Goal: Task Accomplishment & Management: Complete application form

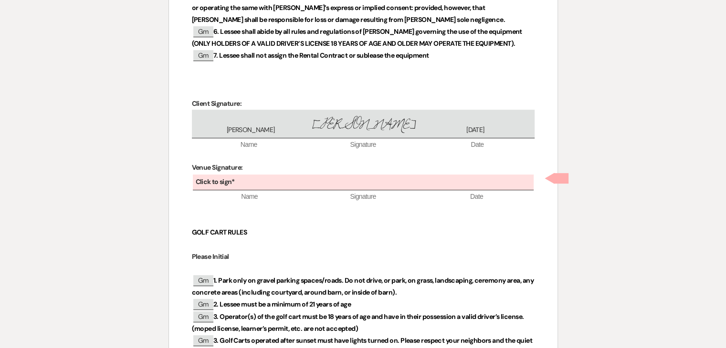
scroll to position [563, 0]
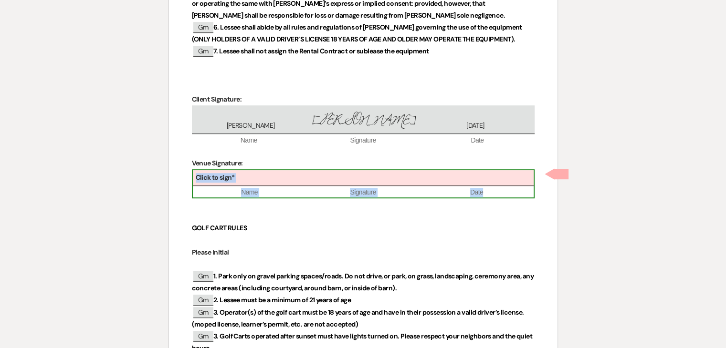
click at [339, 177] on div "Click to sign*" at bounding box center [363, 178] width 341 height 16
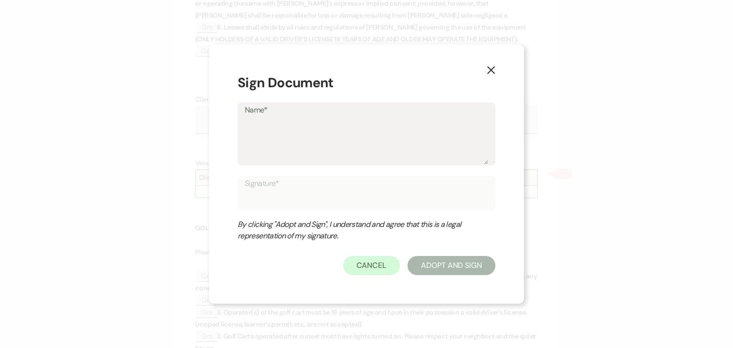
type textarea "J"
type input "J"
type textarea "Ju"
type input "Ju"
type textarea "[DATE]"
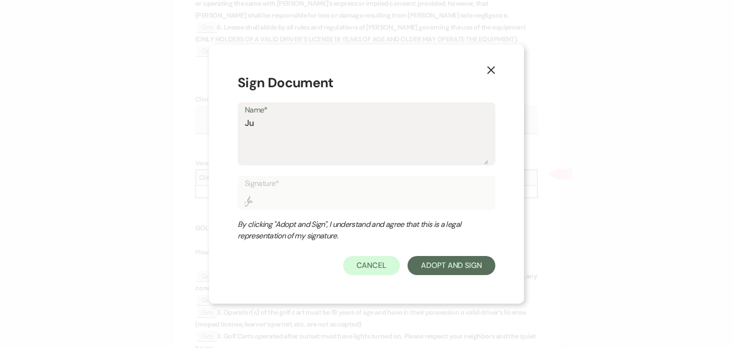
type input "[DATE]"
type textarea "Juli"
type input "Juli"
type textarea "[PERSON_NAME]"
type input "[PERSON_NAME]"
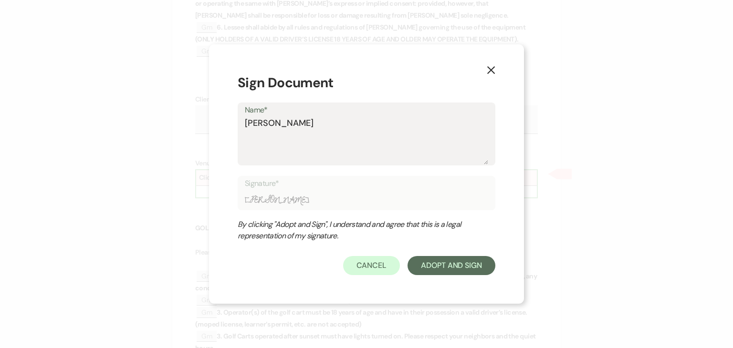
type textarea "[PERSON_NAME]"
type input "[PERSON_NAME]"
type textarea "[PERSON_NAME]"
type input "[PERSON_NAME]"
type textarea "[PERSON_NAME]"
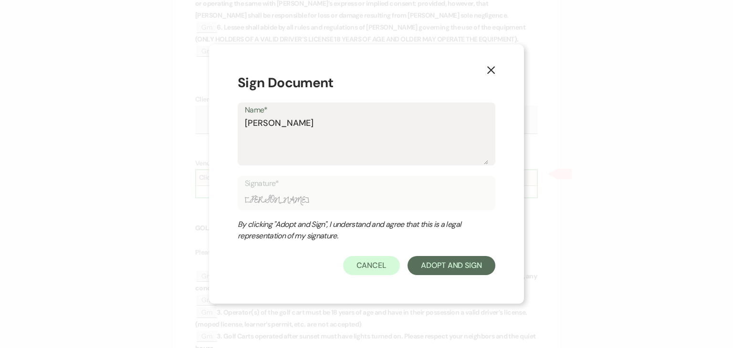
type input "[PERSON_NAME]"
type textarea "[PERSON_NAME]"
type input "[PERSON_NAME]"
type textarea "[PERSON_NAME]"
type input "[PERSON_NAME]"
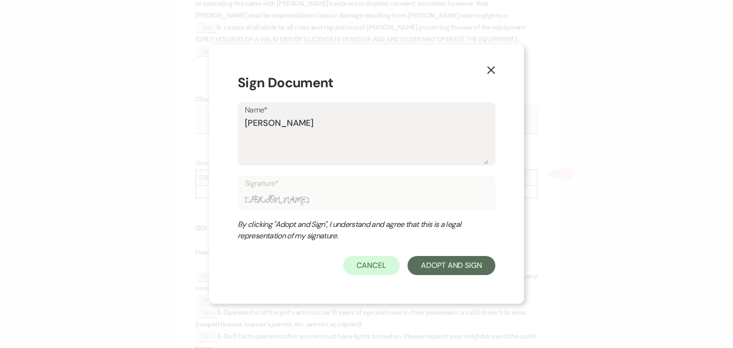
type textarea "[PERSON_NAME]"
type input "[PERSON_NAME]"
type textarea "[PERSON_NAME]"
type input "[PERSON_NAME]"
type textarea "[PERSON_NAME]"
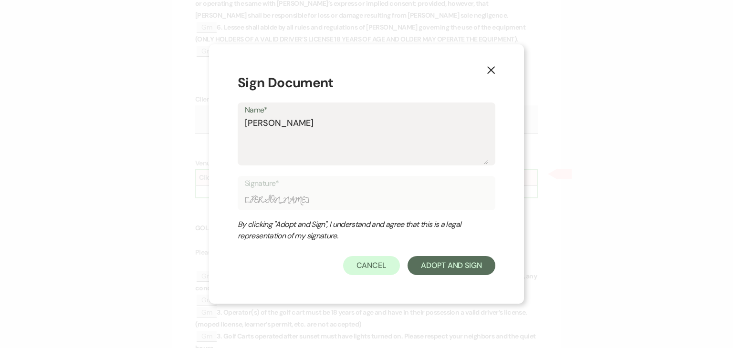
type input "[PERSON_NAME]"
type textarea "[PERSON_NAME]"
type input "[PERSON_NAME]"
type textarea "[PERSON_NAME]"
type input "[PERSON_NAME]"
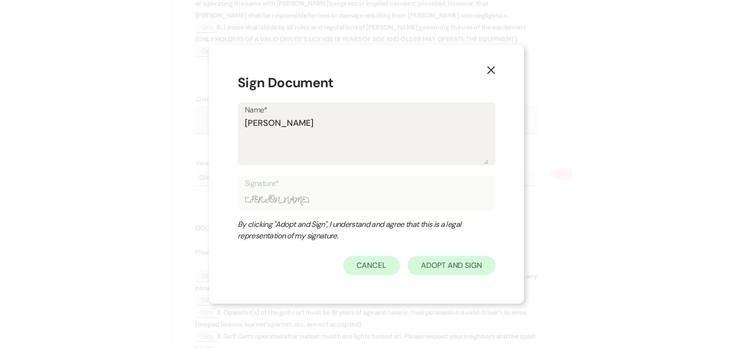
type textarea "[PERSON_NAME]"
click at [456, 262] on button "Adopt And Sign" at bounding box center [451, 265] width 88 height 19
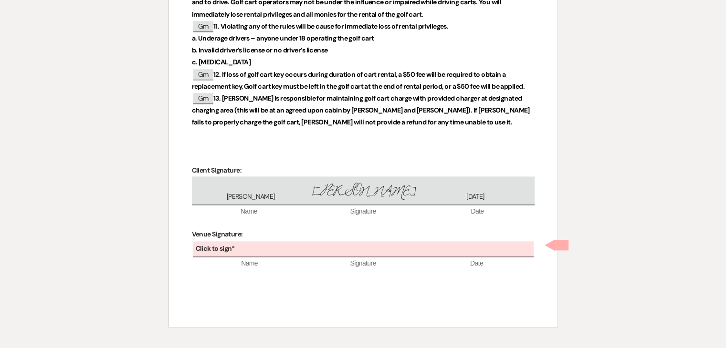
scroll to position [1094, 0]
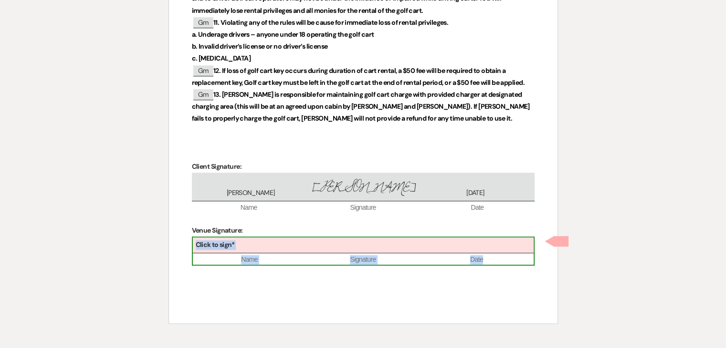
click at [254, 242] on div "Click to sign*" at bounding box center [363, 246] width 341 height 16
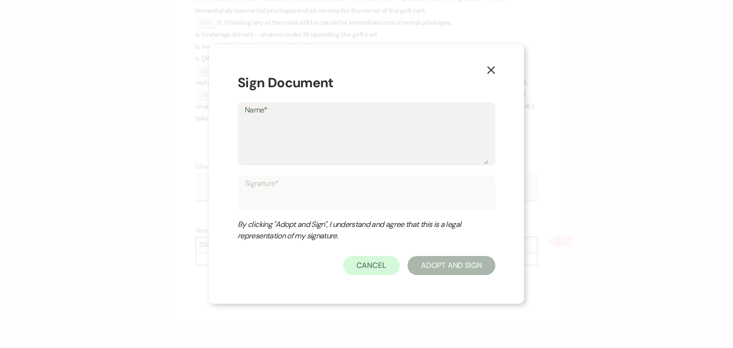
type textarea "J"
type input "J"
type textarea "Ju"
type input "Ju"
type textarea "[DATE]"
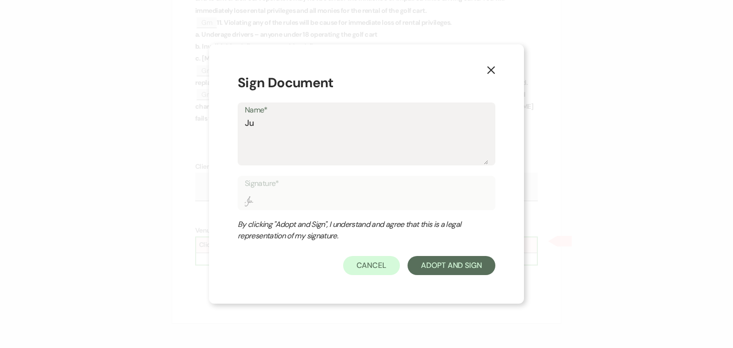
type input "[DATE]"
type textarea "Juli"
type input "Juli"
type textarea "[PERSON_NAME]"
type input "[PERSON_NAME]"
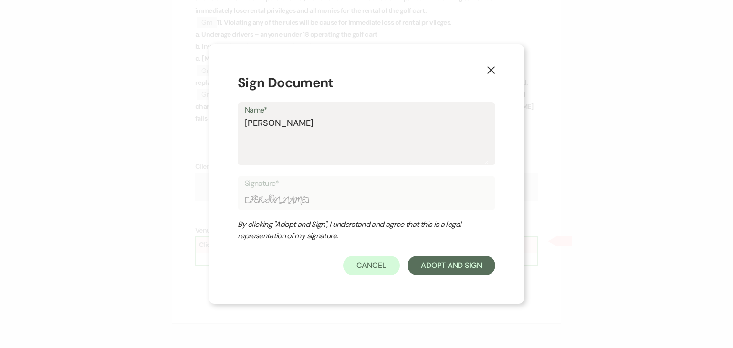
type textarea "[PERSON_NAME]"
type input "[PERSON_NAME]"
type textarea "[PERSON_NAME]"
type input "[PERSON_NAME]"
type textarea "[PERSON_NAME]"
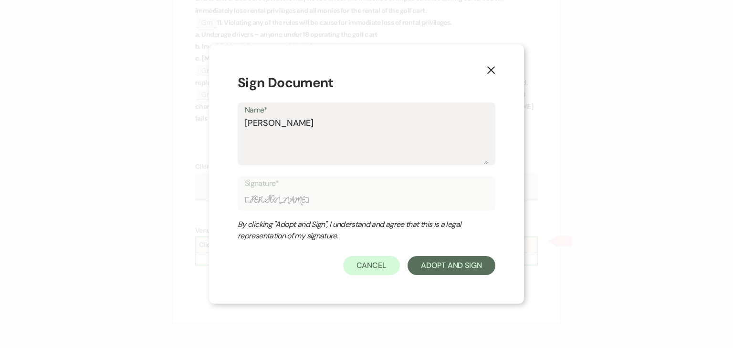
type input "[PERSON_NAME]"
type textarea "[PERSON_NAME]"
type input "[PERSON_NAME]"
type textarea "[PERSON_NAME]"
type input "[PERSON_NAME]"
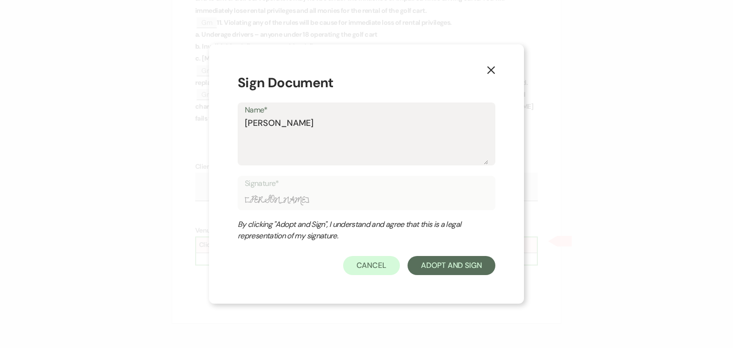
type textarea "[PERSON_NAME]"
type input "[PERSON_NAME]"
type textarea "[PERSON_NAME]"
type input "[PERSON_NAME]"
type textarea "[PERSON_NAME]"
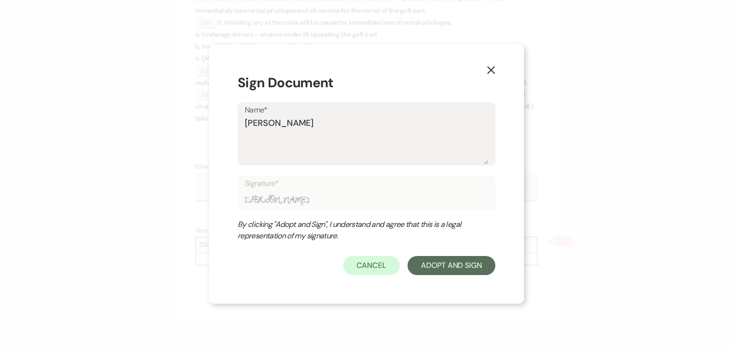
type input "[PERSON_NAME]"
type textarea "[PERSON_NAME]"
type input "[PERSON_NAME]"
type textarea "[PERSON_NAME]"
type input "[PERSON_NAME]"
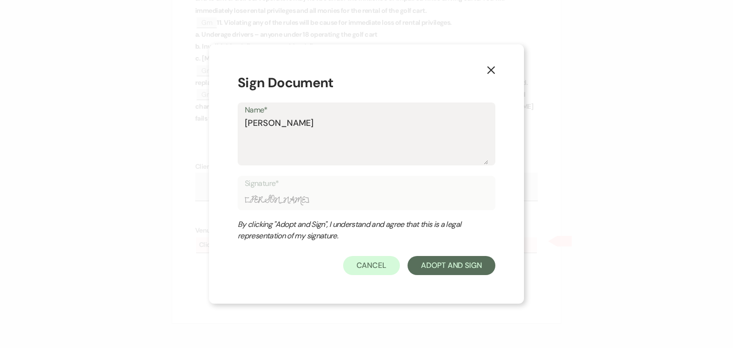
type textarea "[PERSON_NAME]"
click at [446, 275] on div "Cancel Adopt And Sign" at bounding box center [367, 265] width 258 height 19
click at [443, 270] on button "Adopt And Sign" at bounding box center [451, 265] width 88 height 19
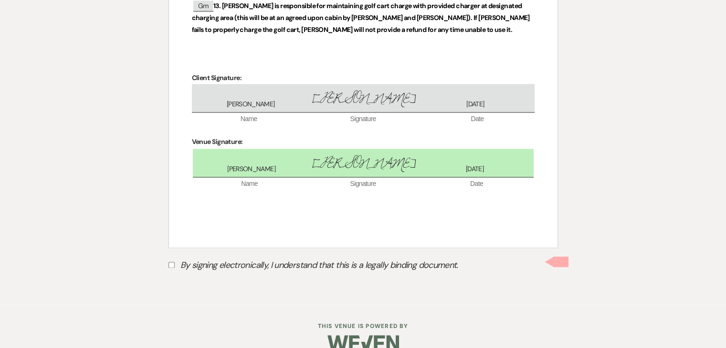
scroll to position [1200, 0]
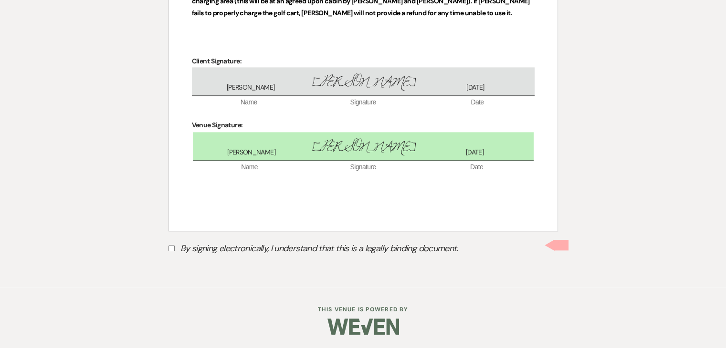
click at [174, 245] on input "By signing electronically, I understand that this is a legally binding document." at bounding box center [171, 248] width 6 height 6
checkbox input "true"
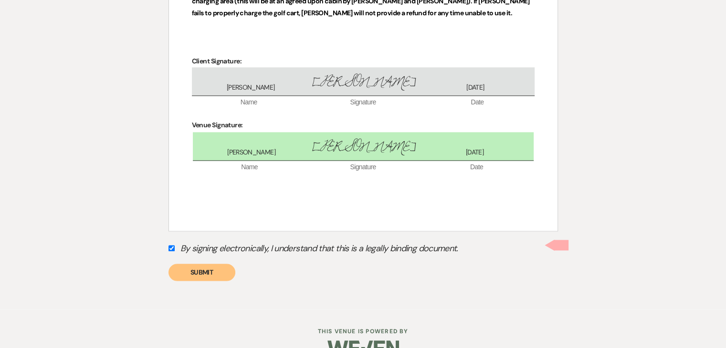
click at [192, 268] on button "Submit" at bounding box center [201, 272] width 67 height 17
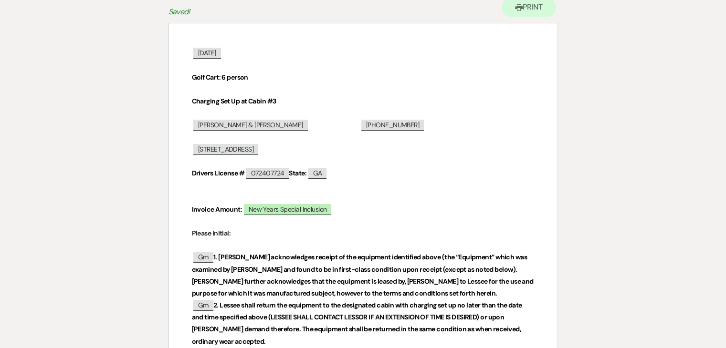
scroll to position [0, 0]
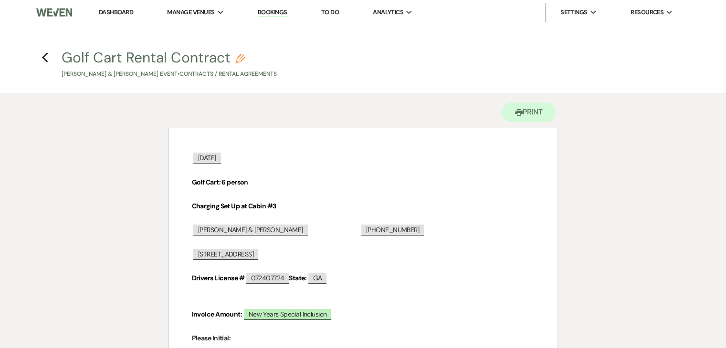
click at [48, 54] on h4 "Previous Golf Cart Rental Contract Pencil [PERSON_NAME] & [PERSON_NAME] Event •…" at bounding box center [363, 63] width 687 height 31
click at [44, 56] on use "button" at bounding box center [44, 57] width 6 height 10
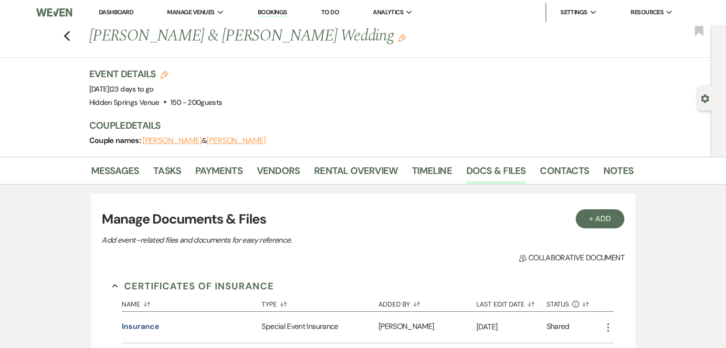
click at [122, 12] on link "Dashboard" at bounding box center [116, 12] width 34 height 8
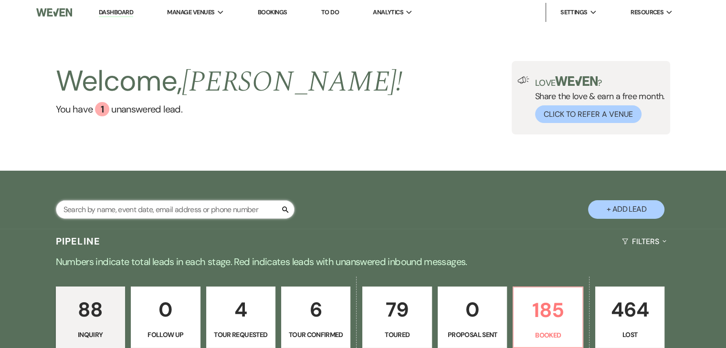
click at [179, 208] on input "text" at bounding box center [175, 209] width 238 height 19
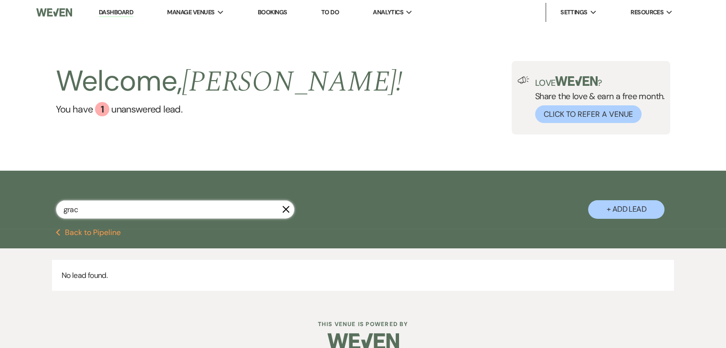
type input "grace"
select select "4"
select select "5"
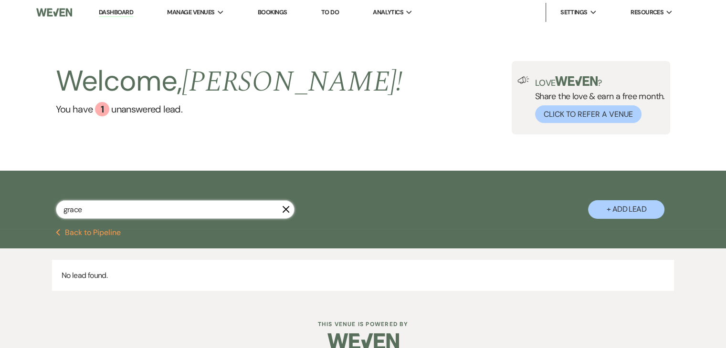
select select "8"
select select "11"
select select "8"
select select "5"
select select "8"
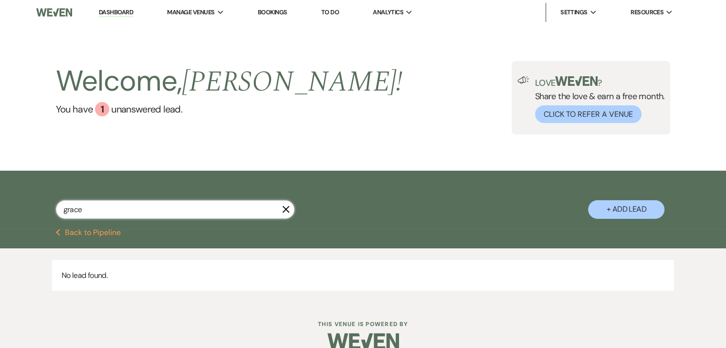
select select "5"
select select "8"
select select "11"
select select "8"
select select "6"
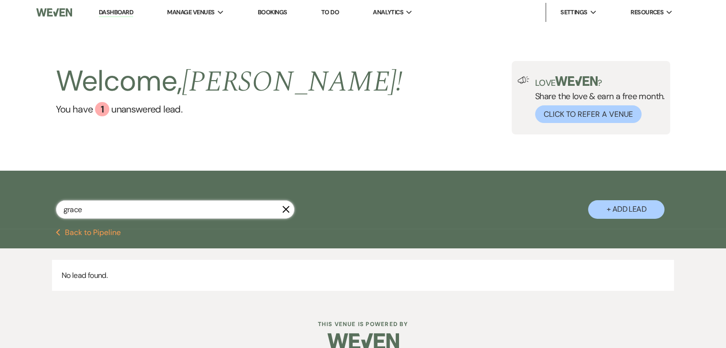
select select "8"
select select "9"
select select "8"
select select "6"
select select "8"
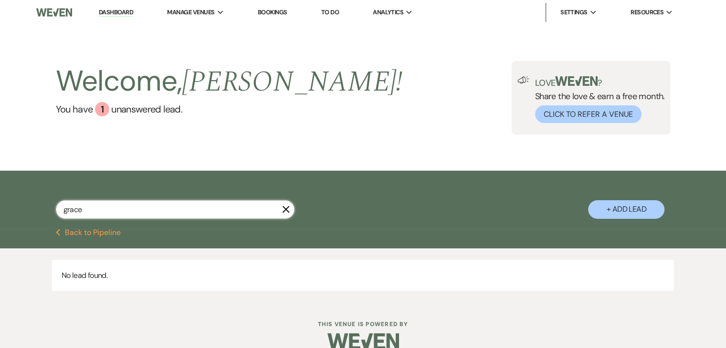
select select "4"
select select "8"
select select "2"
select select "8"
select select "5"
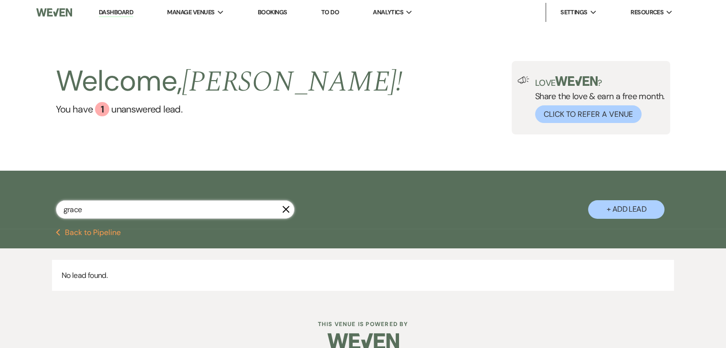
select select "8"
select select "5"
select select "8"
select select "5"
select select "8"
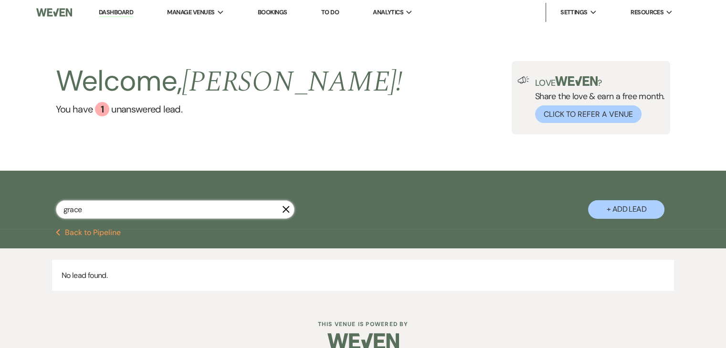
select select "5"
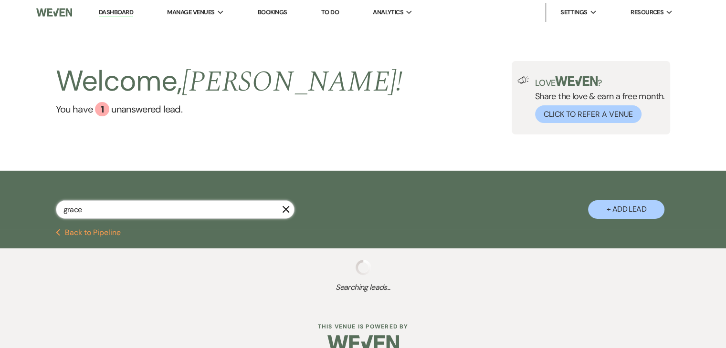
select select "5"
select select "8"
select select "11"
select select "8"
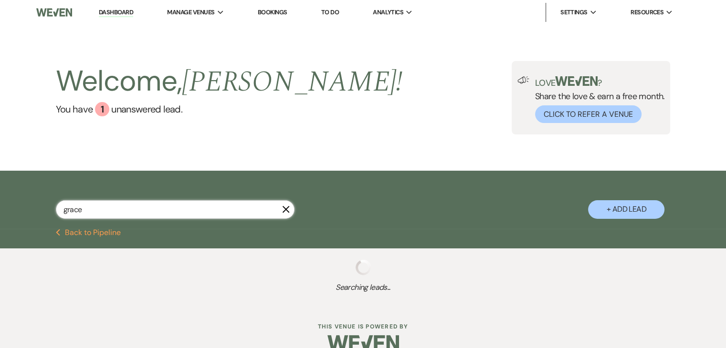
select select "5"
select select "8"
select select "11"
select select "8"
select select "4"
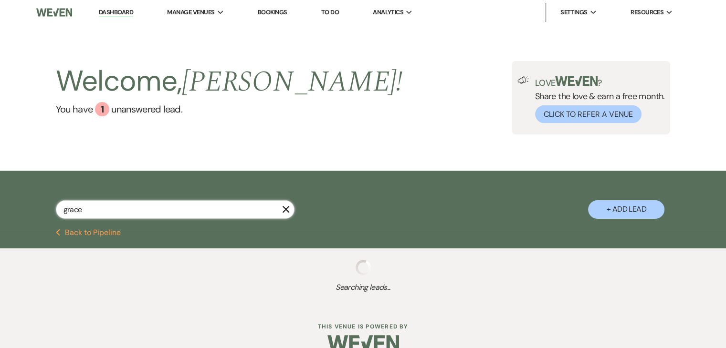
select select "8"
select select "5"
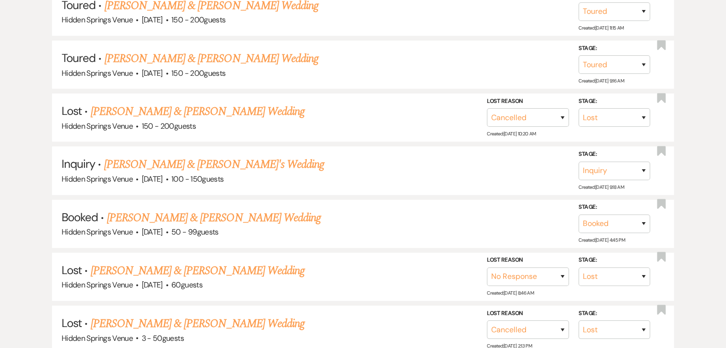
scroll to position [337, 0]
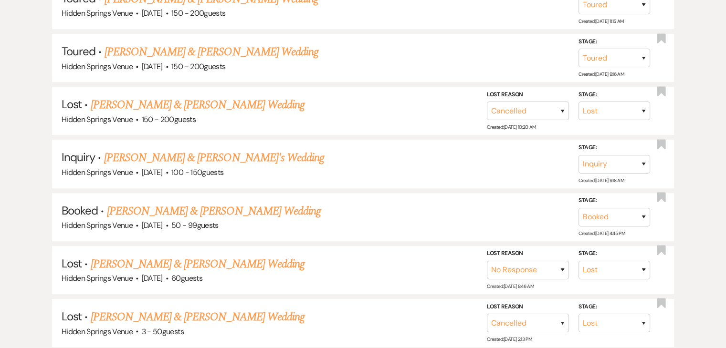
type input "grace"
click at [179, 208] on link "Ryan Forster & Grace Mayfield's Wedding" at bounding box center [214, 211] width 214 height 17
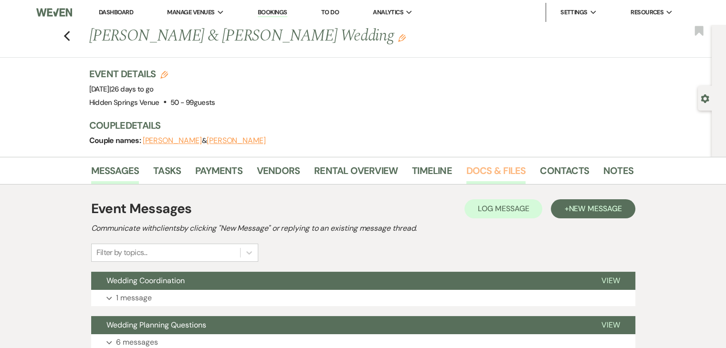
click at [490, 170] on link "Docs & Files" at bounding box center [495, 173] width 59 height 21
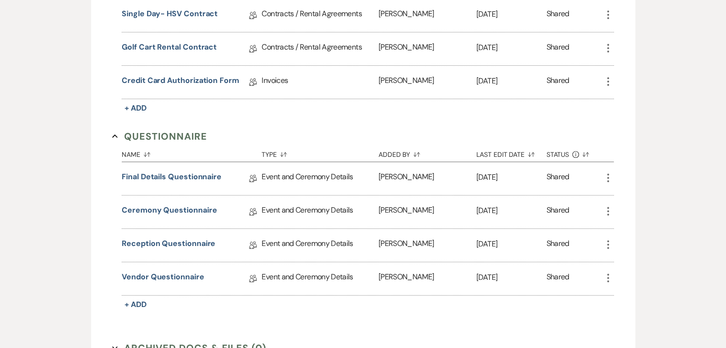
scroll to position [314, 0]
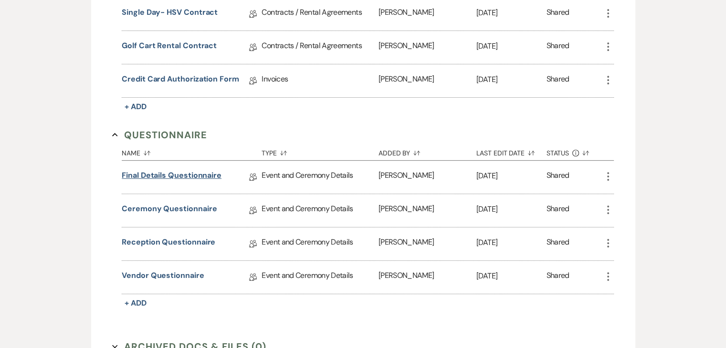
click at [164, 177] on link "Final Details Questionnaire" at bounding box center [172, 177] width 100 height 15
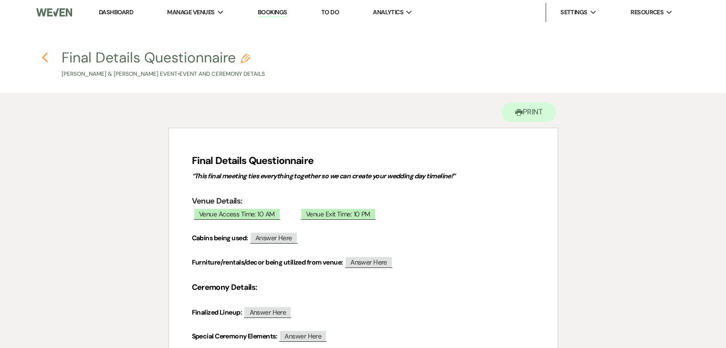
click at [47, 58] on icon "Previous" at bounding box center [44, 57] width 7 height 11
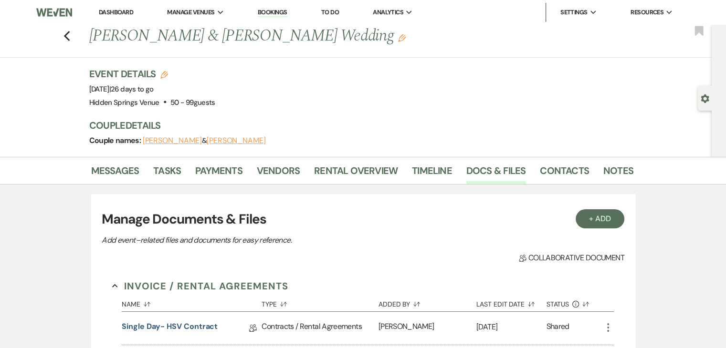
scroll to position [314, 0]
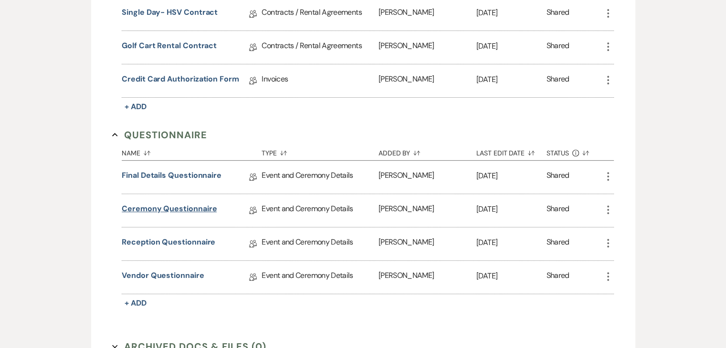
click at [164, 209] on link "Ceremony Questionnaire" at bounding box center [169, 210] width 95 height 15
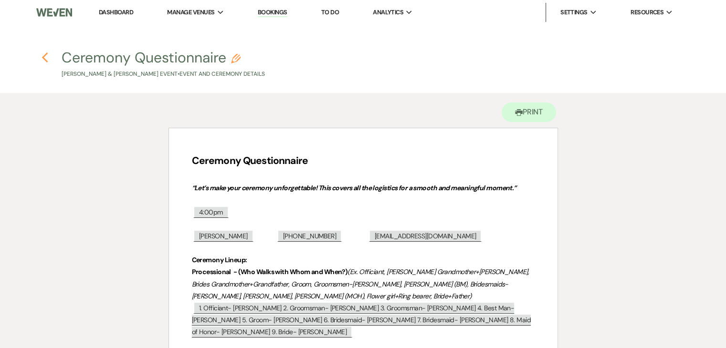
click at [45, 60] on use "button" at bounding box center [44, 57] width 6 height 10
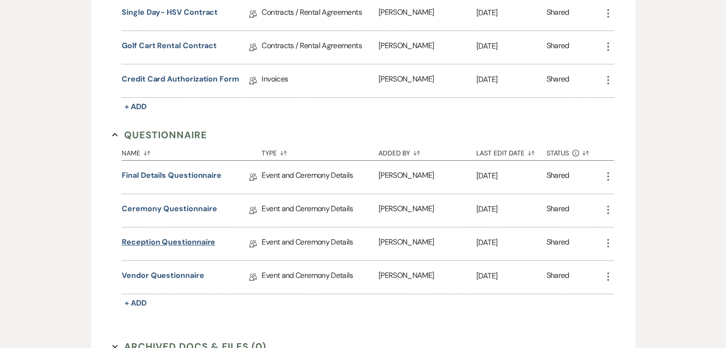
click at [177, 242] on link "Reception Questionnaire" at bounding box center [168, 244] width 93 height 15
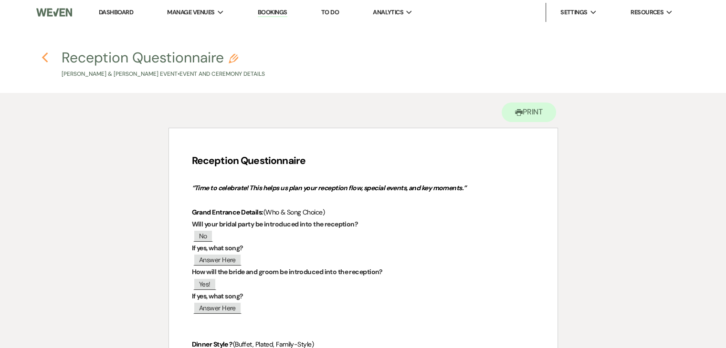
click at [44, 56] on use "button" at bounding box center [44, 57] width 6 height 10
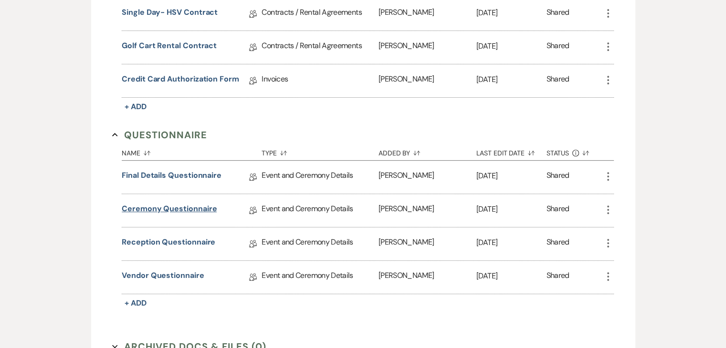
click at [177, 207] on link "Ceremony Questionnaire" at bounding box center [169, 210] width 95 height 15
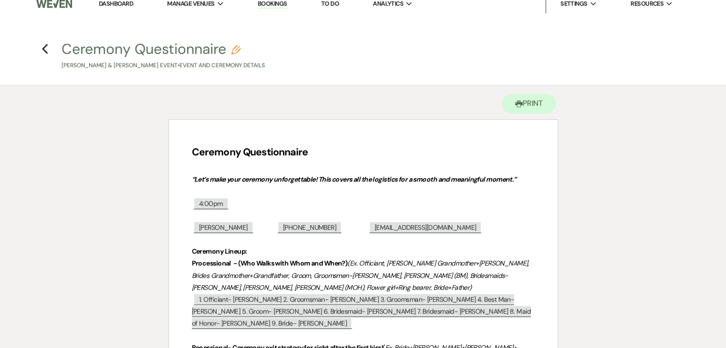
scroll to position [5, 0]
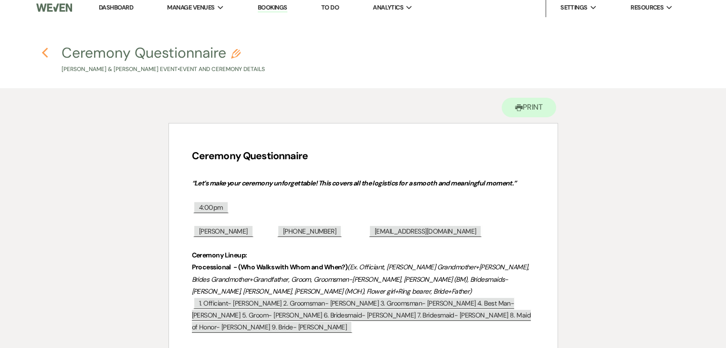
click at [41, 50] on icon "Previous" at bounding box center [44, 52] width 7 height 11
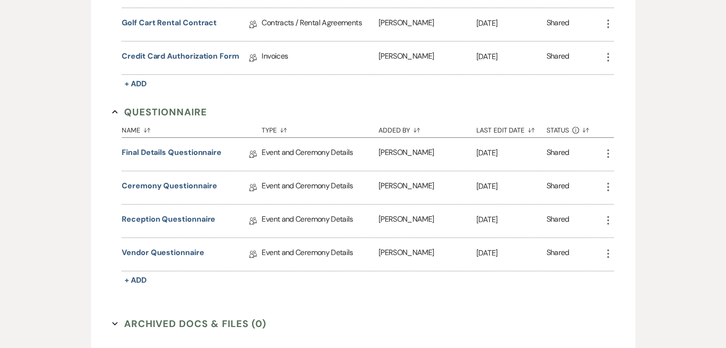
scroll to position [342, 0]
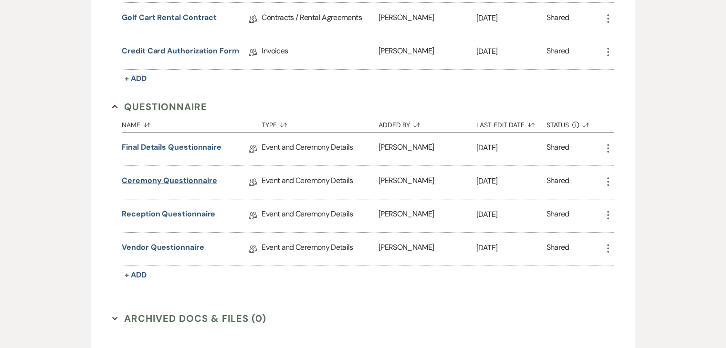
click at [195, 182] on link "Ceremony Questionnaire" at bounding box center [169, 182] width 95 height 15
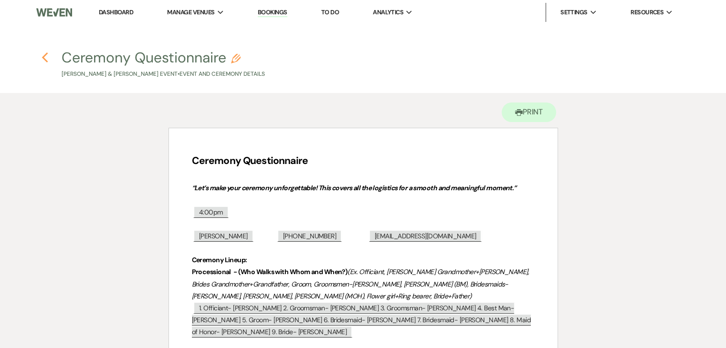
click at [46, 53] on icon "Previous" at bounding box center [44, 57] width 7 height 11
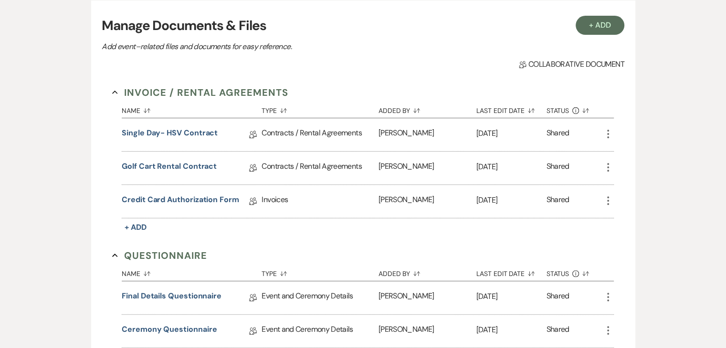
scroll to position [194, 0]
click at [195, 200] on link "Credit Card Authorization Form" at bounding box center [180, 201] width 117 height 15
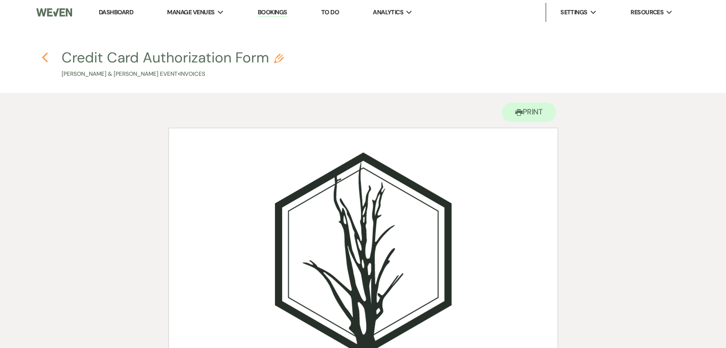
click at [44, 56] on use "button" at bounding box center [44, 57] width 6 height 10
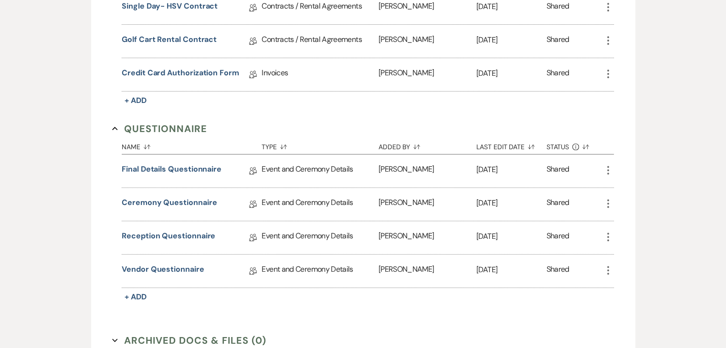
scroll to position [325, 0]
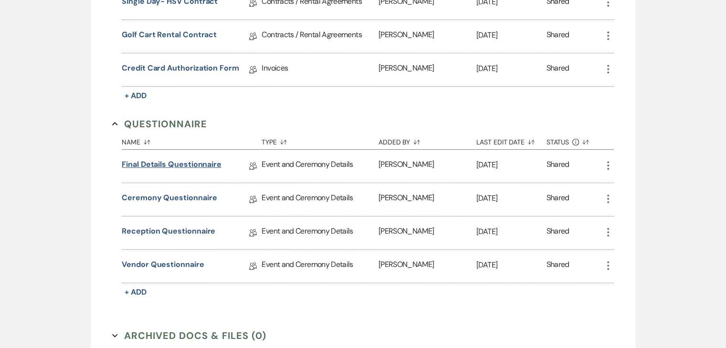
click at [187, 163] on link "Final Details Questionnaire" at bounding box center [172, 166] width 100 height 15
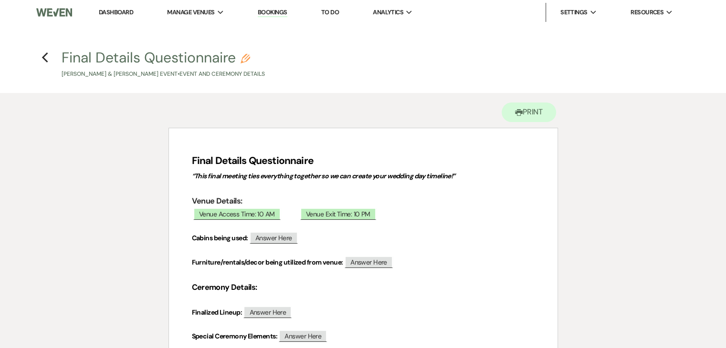
click at [40, 56] on h4 "Previous Final Details Questionnaire Pencil Ryan Forster & Grace Mayfield's Eve…" at bounding box center [363, 63] width 687 height 31
click at [44, 58] on icon "Previous" at bounding box center [44, 57] width 7 height 11
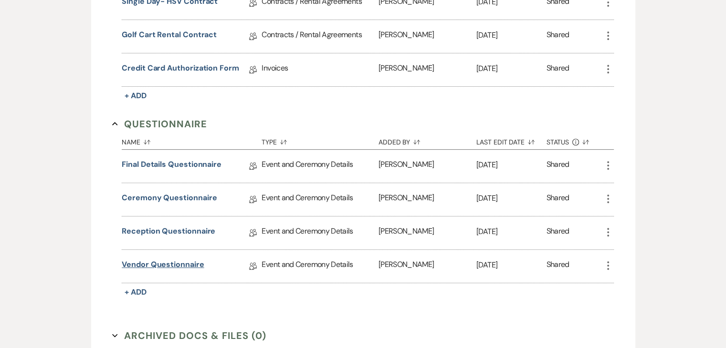
click at [176, 264] on link "Vendor Questionnaire" at bounding box center [163, 266] width 82 height 15
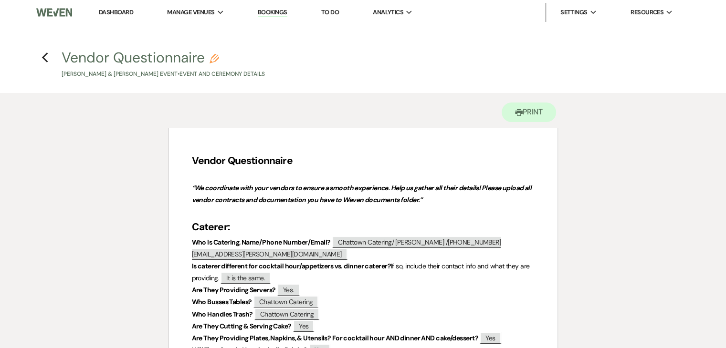
click at [111, 14] on link "Dashboard" at bounding box center [116, 12] width 34 height 8
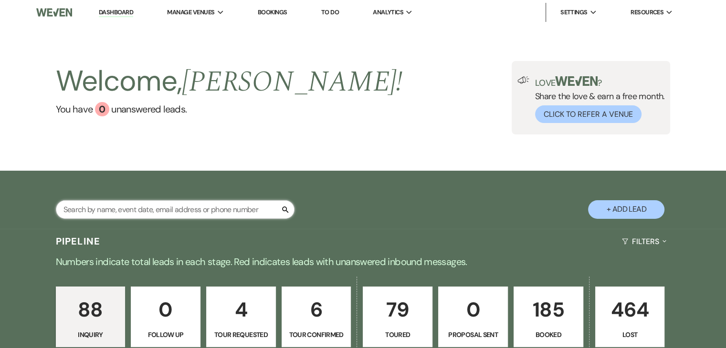
click at [202, 211] on input "text" at bounding box center [175, 209] width 238 height 19
type input "beach"
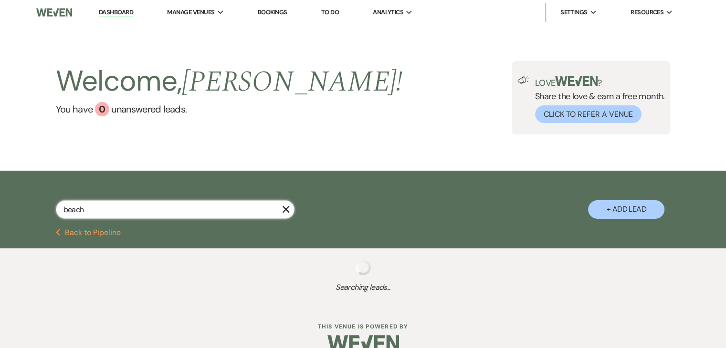
select select "5"
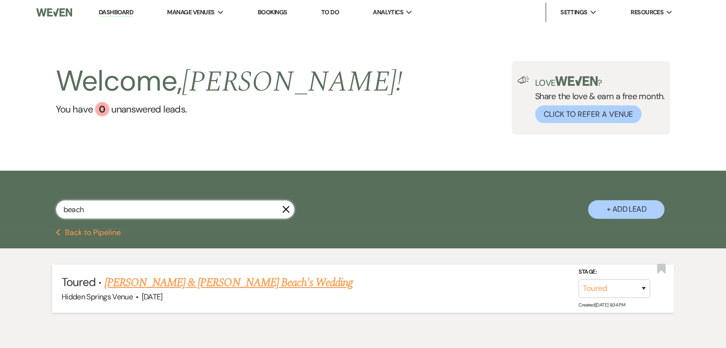
type input "beach"
click at [248, 283] on link "Gavin Conaughty & Talia Beach's Wedding" at bounding box center [228, 282] width 249 height 17
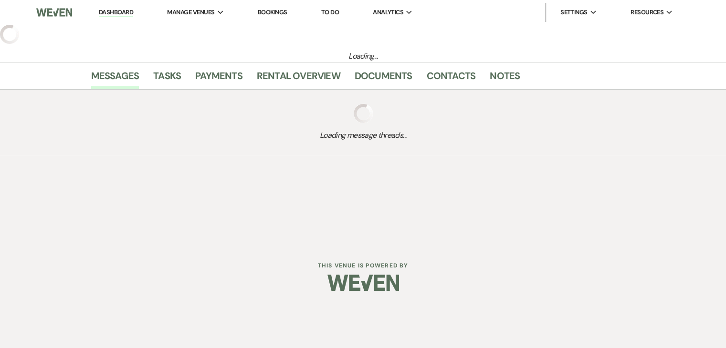
select select "5"
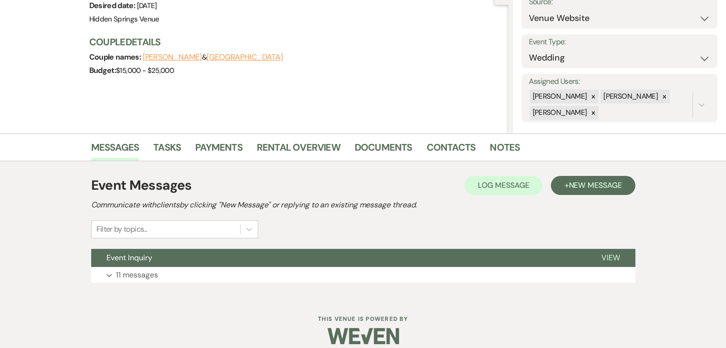
scroll to position [116, 0]
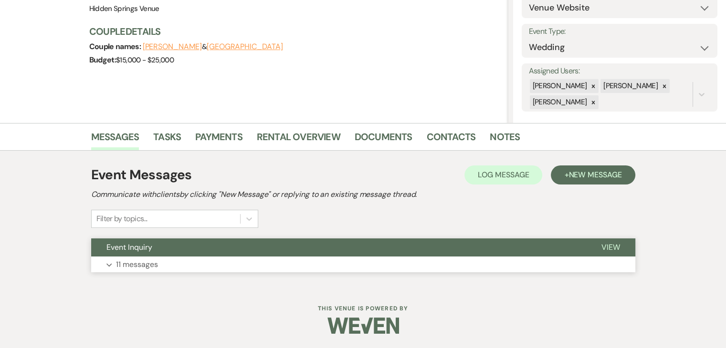
click at [241, 260] on button "Expand 11 messages" at bounding box center [363, 265] width 544 height 16
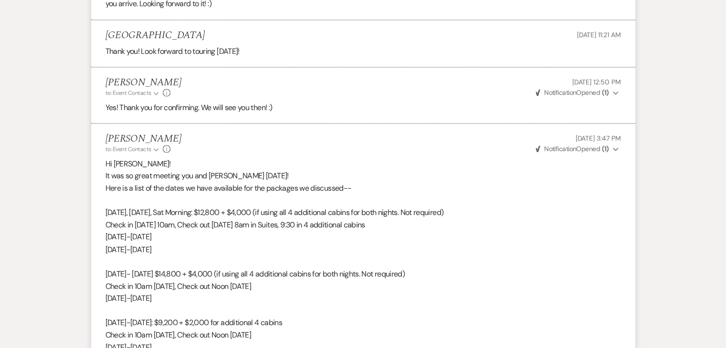
scroll to position [1571, 0]
click at [598, 154] on span "Weven Check Notification Opened ( 1 )" at bounding box center [571, 149] width 73 height 9
click at [586, 207] on p at bounding box center [362, 201] width 515 height 12
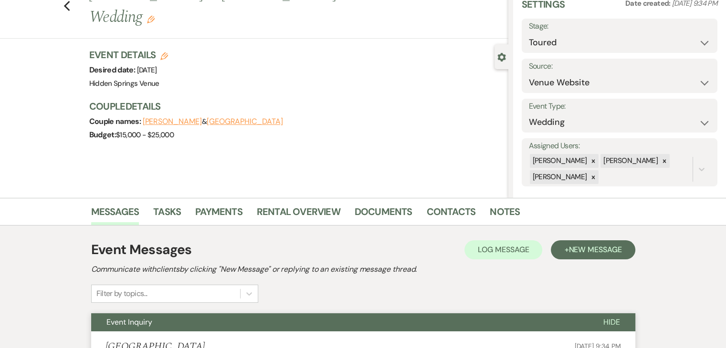
scroll to position [0, 0]
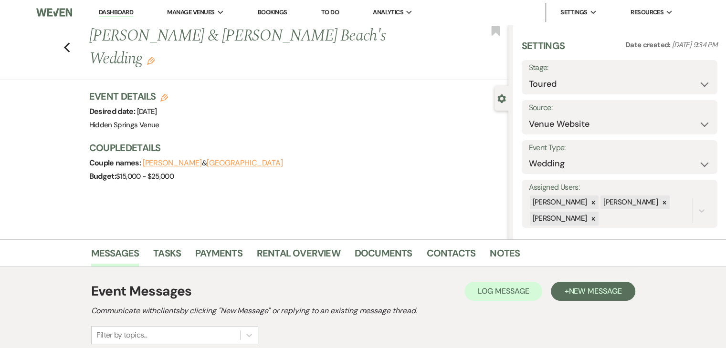
click at [124, 14] on link "Dashboard" at bounding box center [116, 12] width 34 height 9
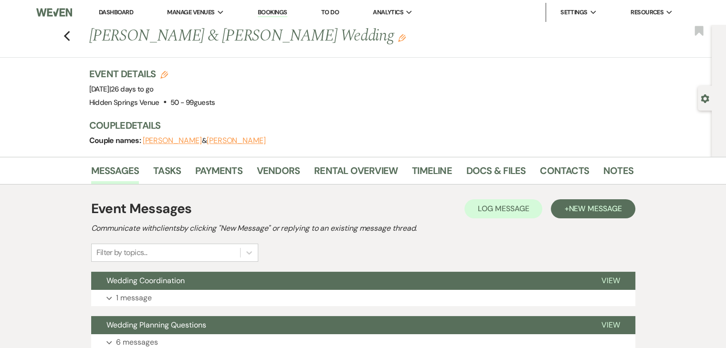
click at [112, 14] on link "Dashboard" at bounding box center [116, 12] width 34 height 8
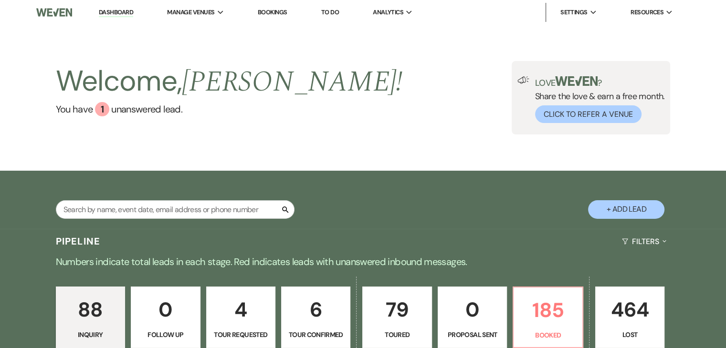
scroll to position [143, 0]
